Goal: Task Accomplishment & Management: Use online tool/utility

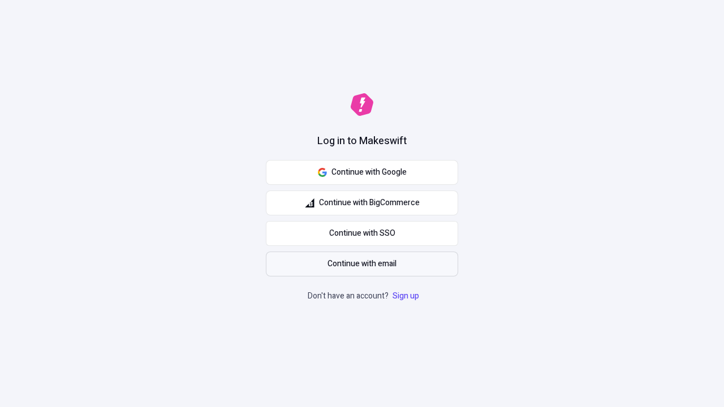
click at [362, 264] on span "Continue with email" at bounding box center [361, 264] width 69 height 12
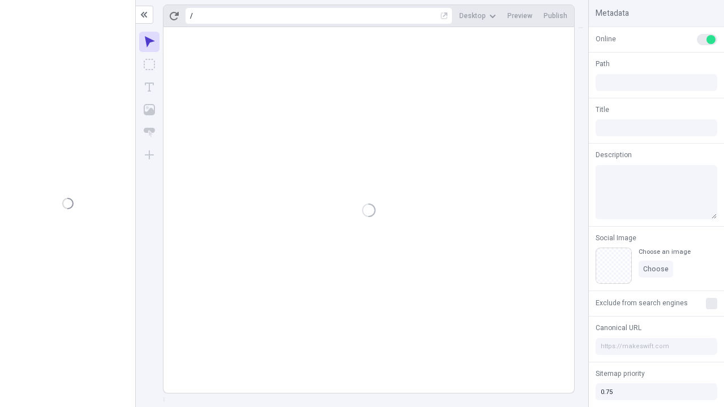
type input "/deep-link-deinde"
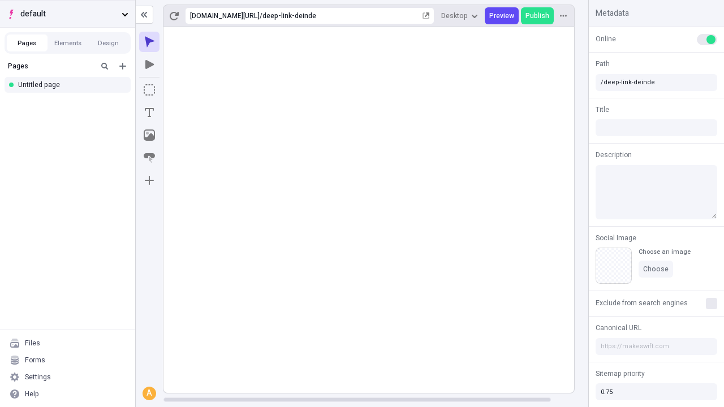
click at [67, 14] on span "default" at bounding box center [68, 14] width 97 height 12
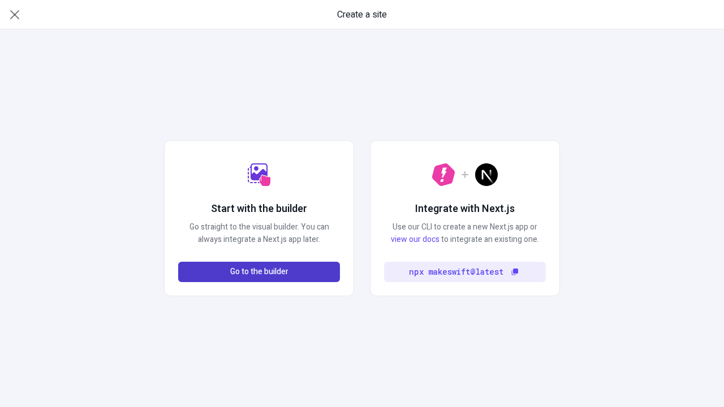
click at [259, 272] on span "Go to the builder" at bounding box center [259, 272] width 58 height 12
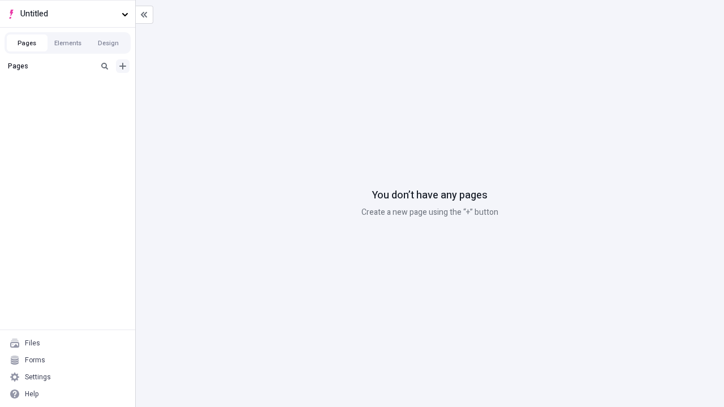
click at [123, 66] on icon "Add new" at bounding box center [122, 66] width 7 height 7
click at [71, 103] on div "Blank page" at bounding box center [70, 102] width 109 height 17
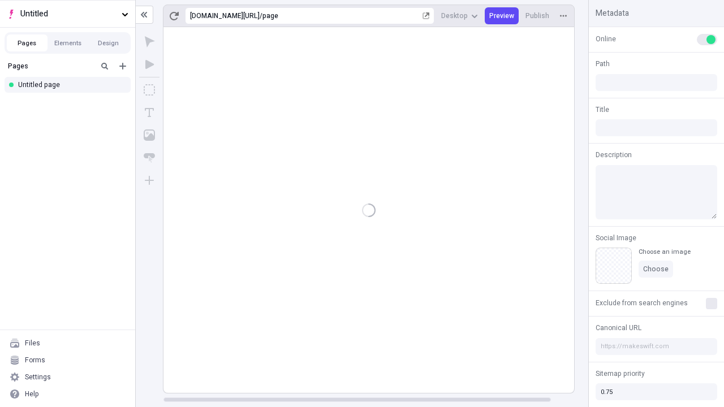
type input "/page"
click at [538, 16] on span "Publish" at bounding box center [537, 15] width 24 height 9
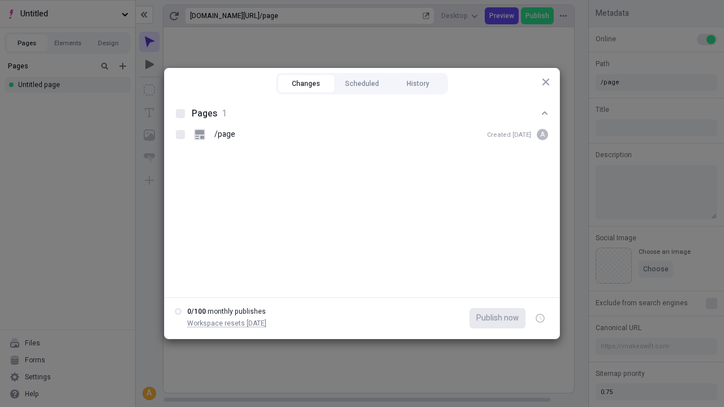
click at [306, 84] on button "Changes" at bounding box center [306, 83] width 56 height 17
click at [180, 114] on div at bounding box center [180, 113] width 9 height 9
checkbox input "true"
click at [540, 318] on icon "button" at bounding box center [540, 319] width 3 height 4
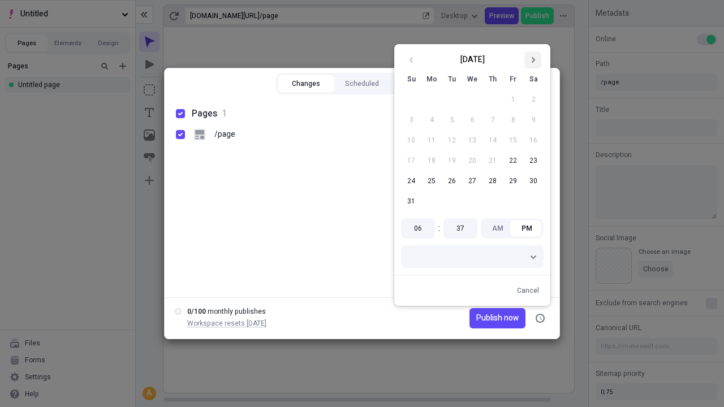
click at [533, 60] on icon "Go to next month" at bounding box center [532, 60] width 7 height 7
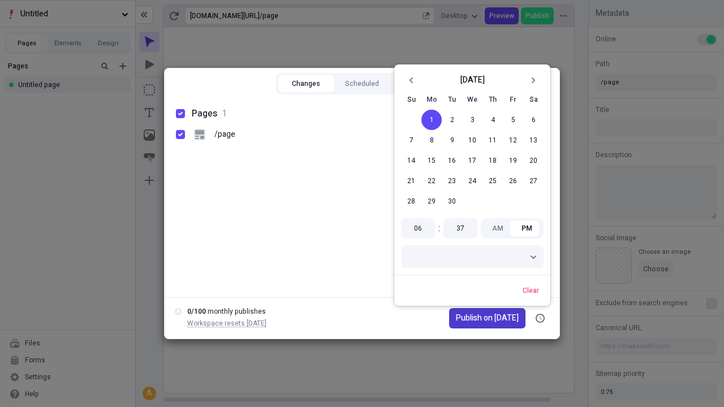
click at [482, 318] on span "Publish on [DATE]" at bounding box center [487, 318] width 63 height 12
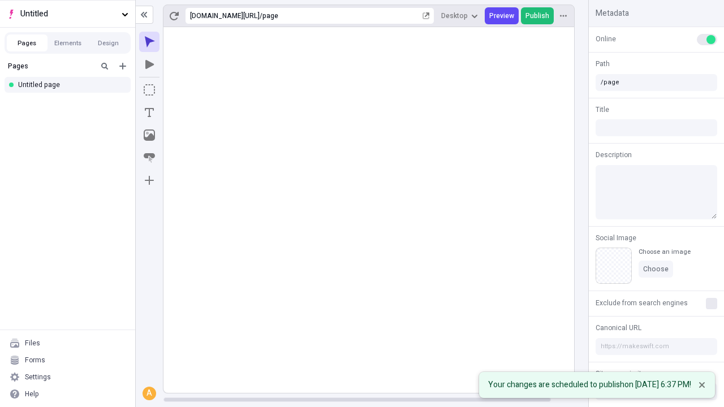
click at [538, 16] on span "Publish" at bounding box center [537, 15] width 24 height 9
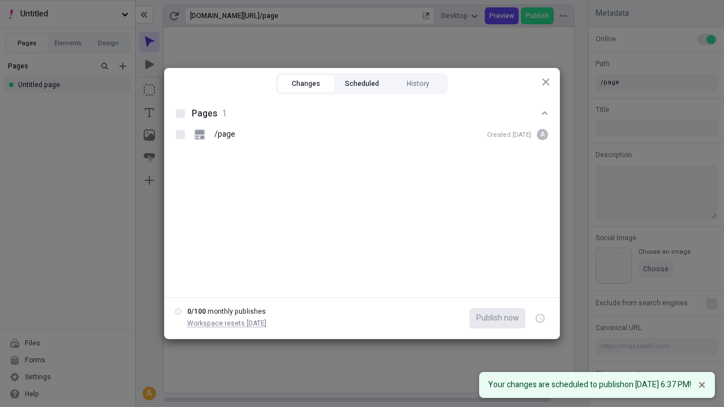
click at [362, 84] on button "Scheduled" at bounding box center [362, 83] width 56 height 17
